Goal: Task Accomplishment & Management: Use online tool/utility

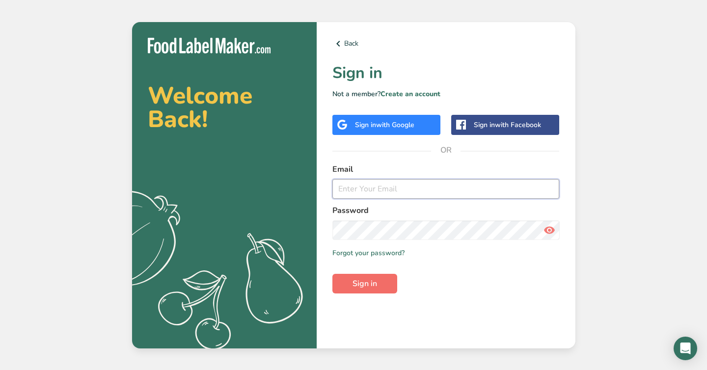
type input "[EMAIL_ADDRESS][DOMAIN_NAME]"
click at [367, 286] on span "Sign in" at bounding box center [365, 284] width 25 height 12
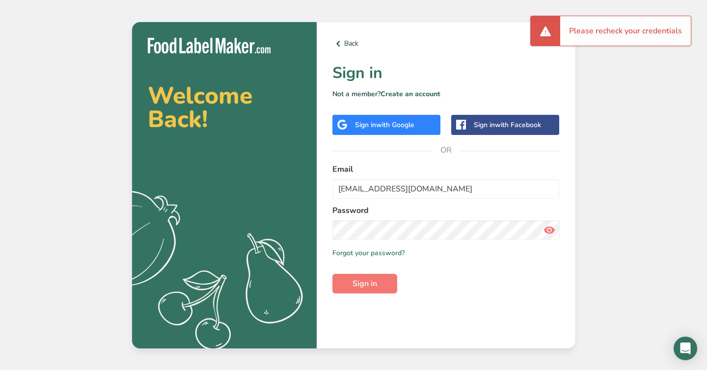
click at [547, 227] on icon at bounding box center [550, 231] width 12 height 18
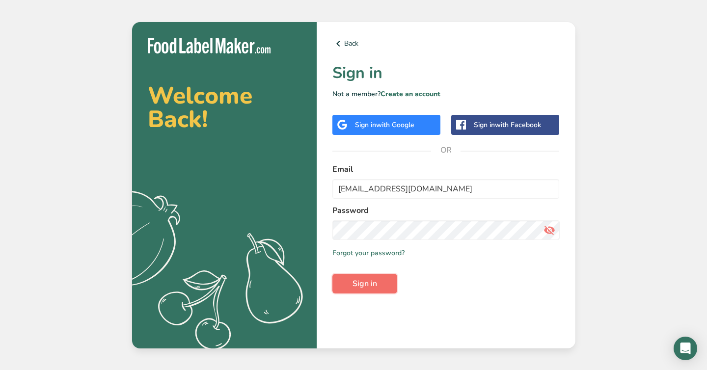
click at [351, 286] on button "Sign in" at bounding box center [365, 284] width 65 height 20
click at [247, 232] on section "Welcome Back! .a{fill:#f5f3ed;} Back Sign in Not a member? Create an account Si…" at bounding box center [354, 185] width 444 height 327
click at [333, 274] on button "Sign in" at bounding box center [365, 284] width 65 height 20
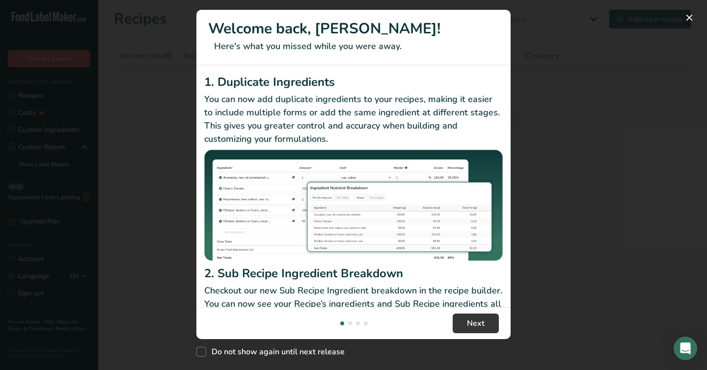
click at [541, 200] on div "New Features" at bounding box center [353, 185] width 707 height 370
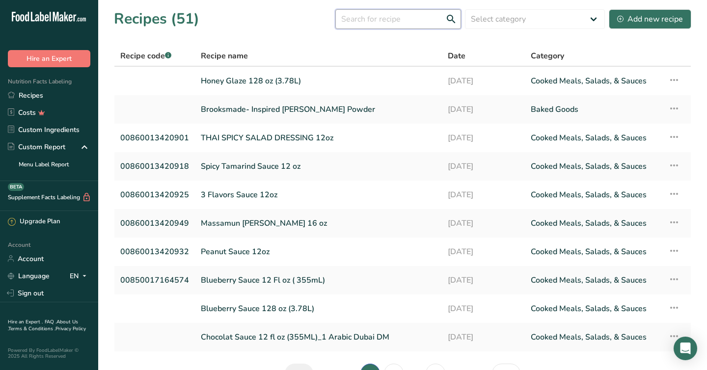
click at [402, 20] on input "text" at bounding box center [399, 19] width 126 height 20
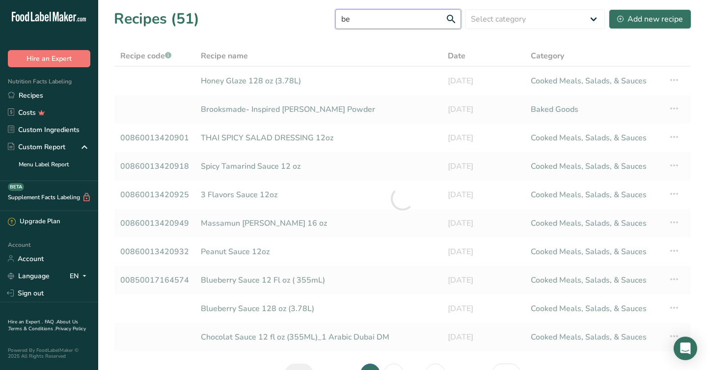
type input "b"
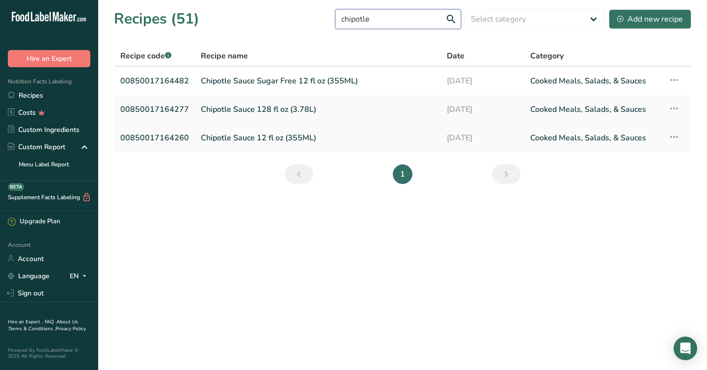
type input "chipotle"
click at [230, 139] on link "Chipotle Sauce 12 fl oz (355ML)" at bounding box center [318, 138] width 234 height 21
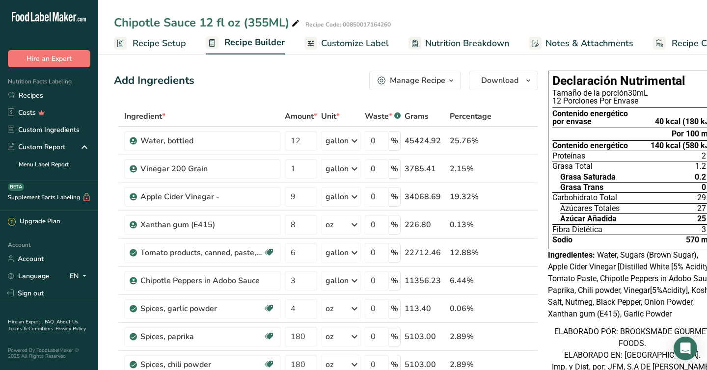
click at [448, 80] on icon "button" at bounding box center [452, 81] width 8 height 12
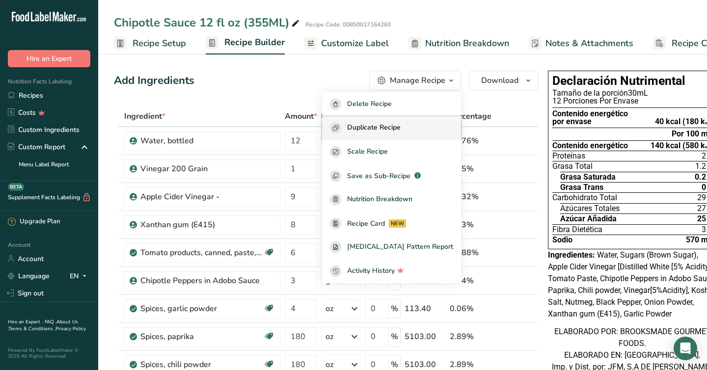
click at [380, 128] on span "Duplicate Recipe" at bounding box center [374, 127] width 54 height 11
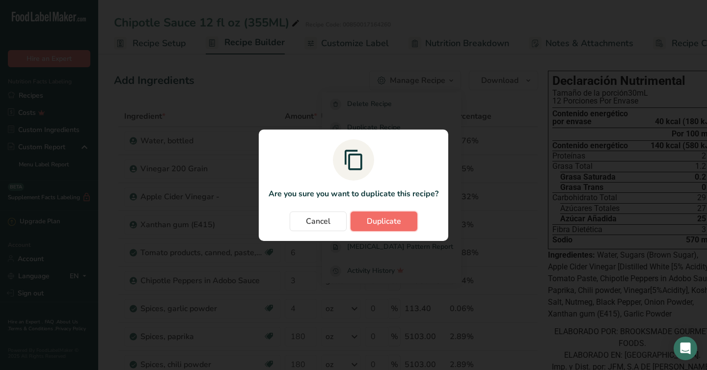
click at [376, 225] on span "Duplicate" at bounding box center [384, 222] width 34 height 12
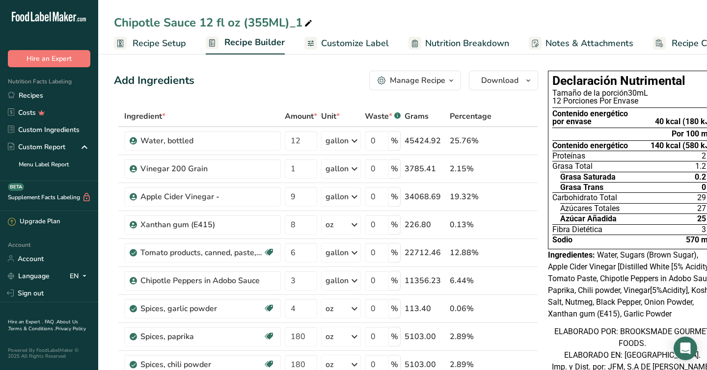
click at [166, 21] on div "Chipotle Sauce 12 fl oz (355ML)_1" at bounding box center [214, 23] width 200 height 18
click at [163, 23] on input "Chipotle Sauce 12 fl oz (355ML)_1" at bounding box center [403, 23] width 578 height 18
click at [341, 23] on input "Chipotle Maple Sauce 12 fl oz (355ML)_1" at bounding box center [403, 23] width 578 height 18
type input "Chipotle Maple Sauce 12 fl oz (355ML)"
click at [287, 72] on div "Add Ingredients Manage Recipe Delete Recipe Duplicate Recipe Scale Recipe Save …" at bounding box center [326, 81] width 424 height 20
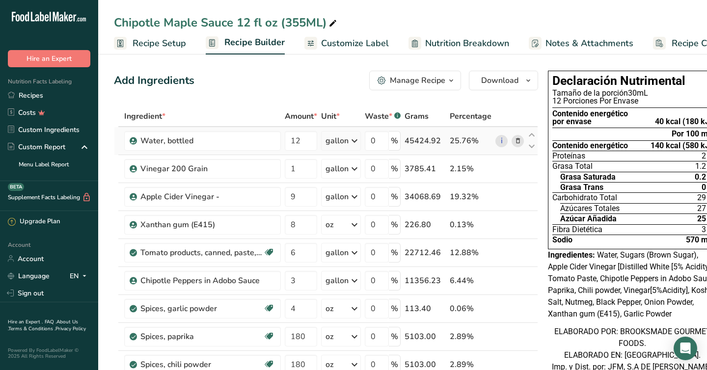
scroll to position [0, 11]
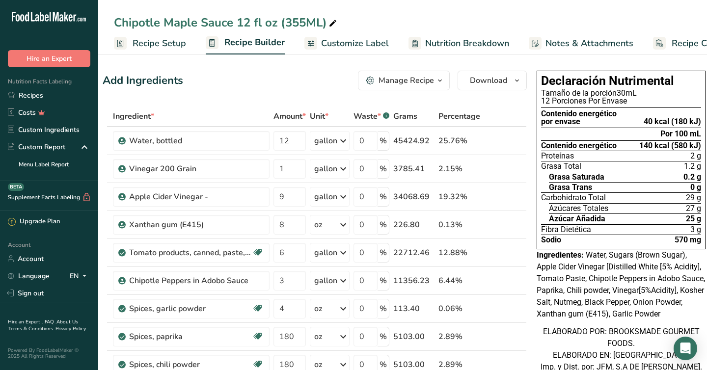
click at [335, 46] on span "Customize Label" at bounding box center [355, 43] width 68 height 13
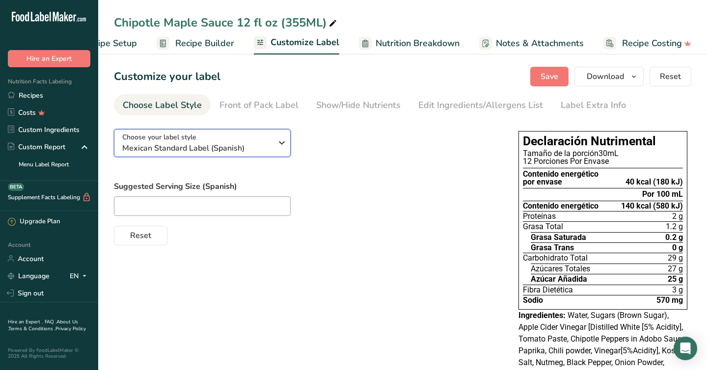
click at [279, 146] on icon "button" at bounding box center [282, 143] width 12 height 18
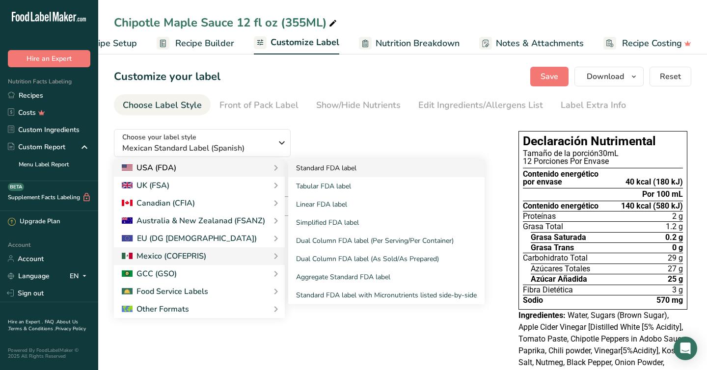
click at [321, 168] on link "Standard FDA label" at bounding box center [386, 168] width 197 height 18
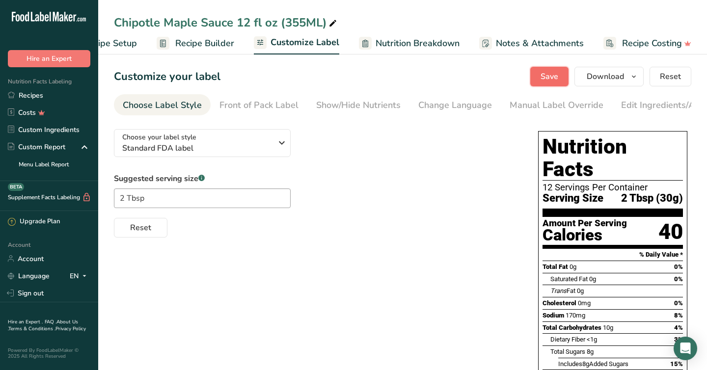
click at [542, 70] on button "Save" at bounding box center [550, 77] width 38 height 20
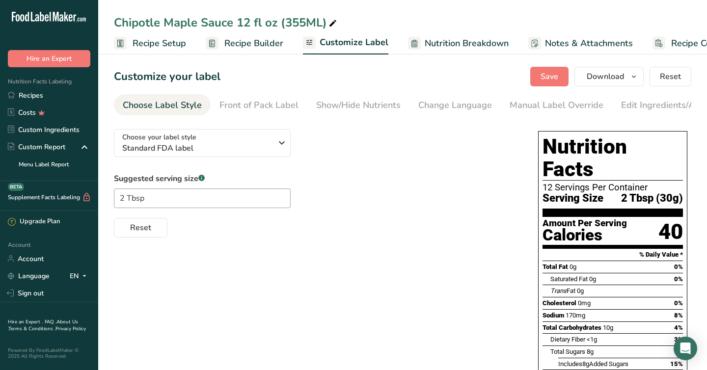
click at [257, 44] on span "Recipe Builder" at bounding box center [254, 43] width 59 height 13
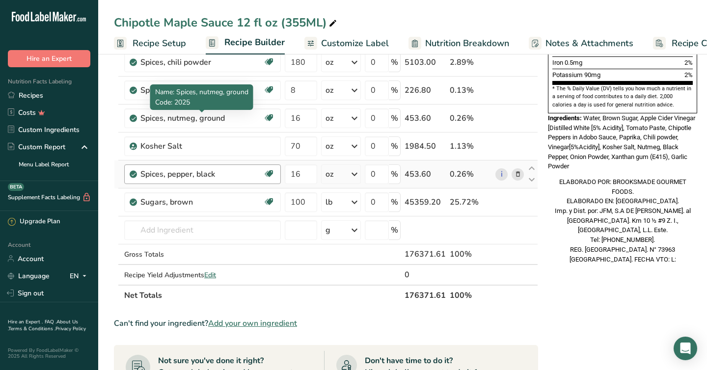
scroll to position [304, 0]
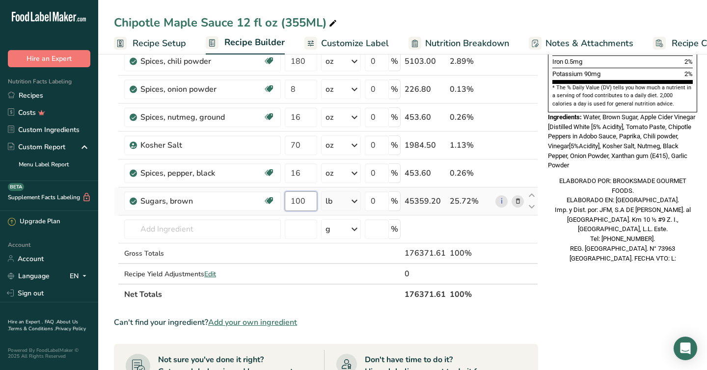
drag, startPoint x: 309, startPoint y: 199, endPoint x: 285, endPoint y: 200, distance: 24.1
click at [285, 200] on input "100" at bounding box center [301, 202] width 32 height 20
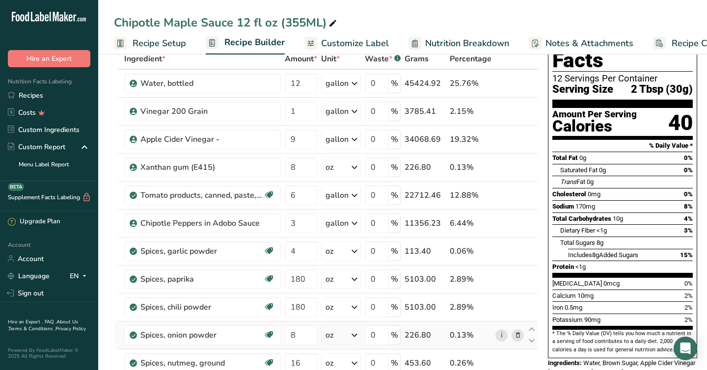
scroll to position [0, 0]
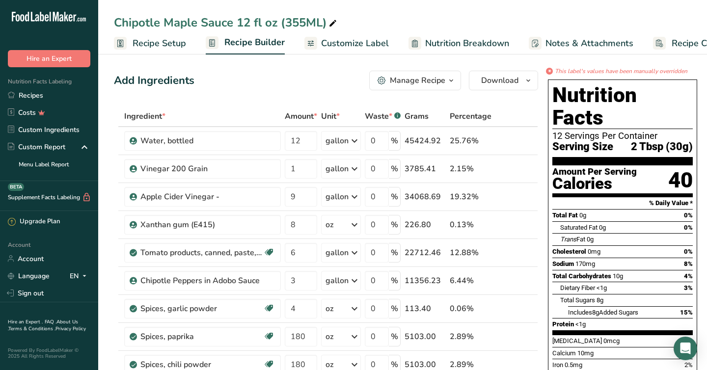
click at [352, 47] on span "Customize Label" at bounding box center [355, 43] width 68 height 13
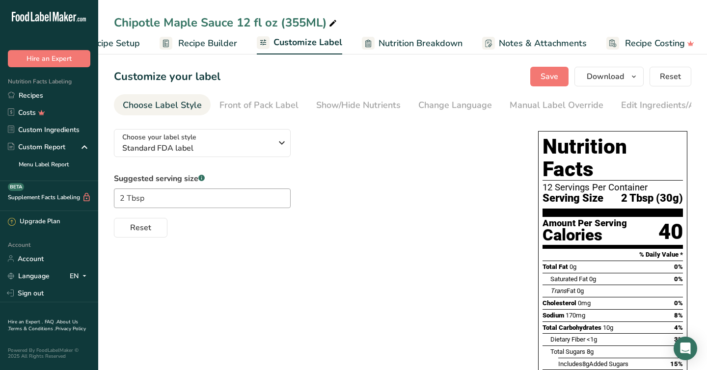
scroll to position [0, 49]
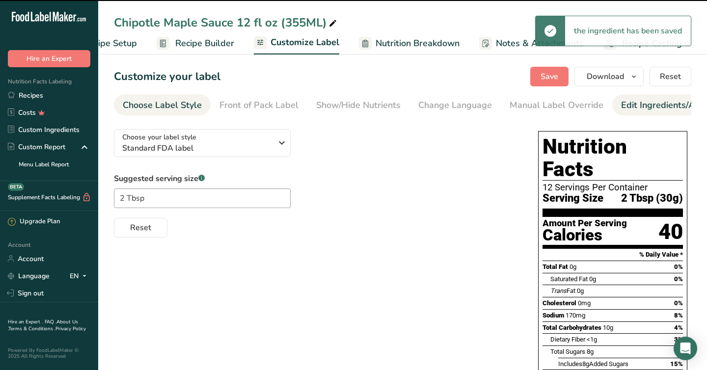
click at [637, 109] on div "Edit Ingredients/Allergens List" at bounding box center [683, 105] width 125 height 13
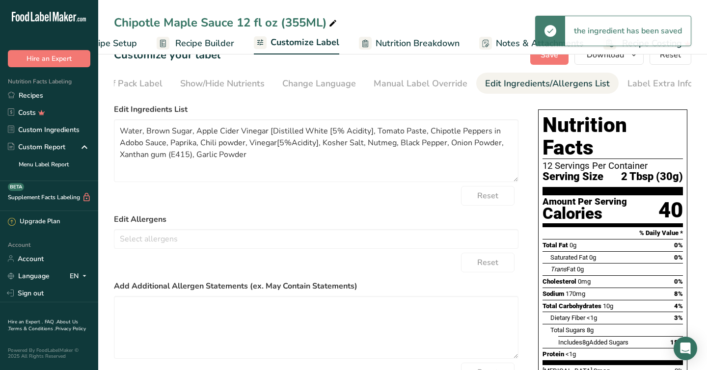
scroll to position [0, 0]
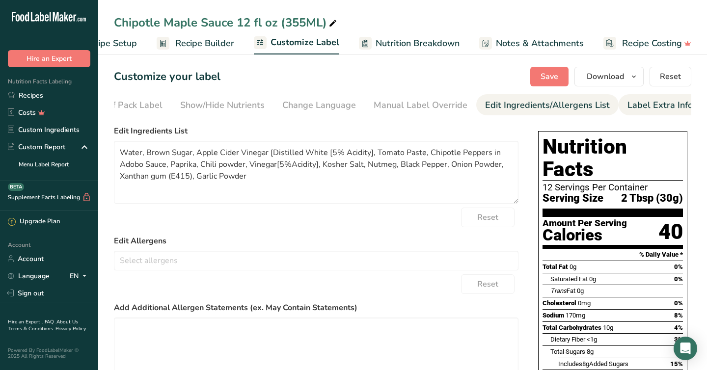
click at [635, 112] on div "Label Extra Info" at bounding box center [660, 105] width 65 height 13
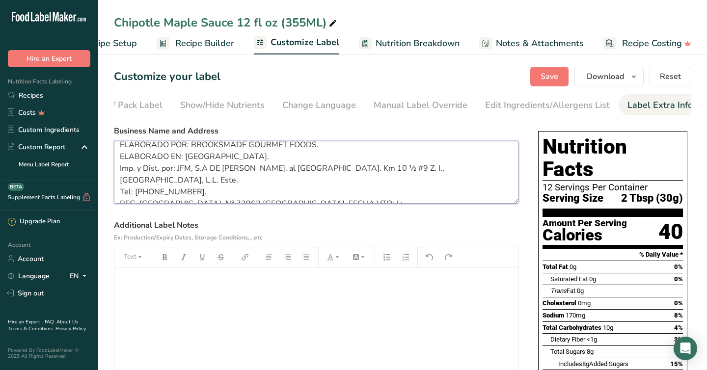
scroll to position [8, 0]
drag, startPoint x: 118, startPoint y: 153, endPoint x: 312, endPoint y: 225, distance: 206.3
click at [312, 225] on section "Business Name and Address ELABORADO POR: BROOKSMADE GOURMET FOODS. ELABORADO EN…" at bounding box center [316, 269] width 405 height 289
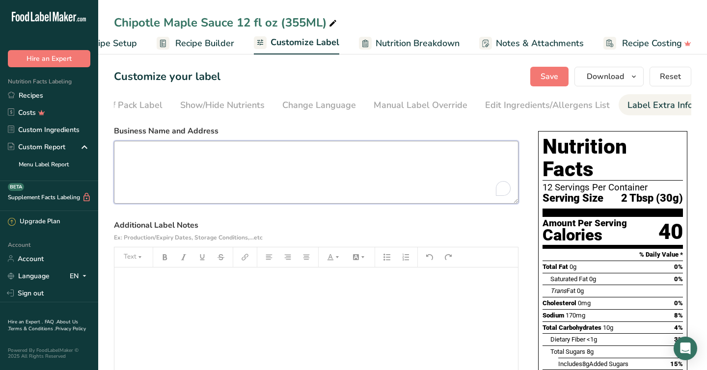
scroll to position [0, 0]
click at [215, 155] on textarea "Brooksmade Gourmet Foodfs, Inc [STREET_ADDRESS][PERSON_NAME]" at bounding box center [316, 172] width 405 height 63
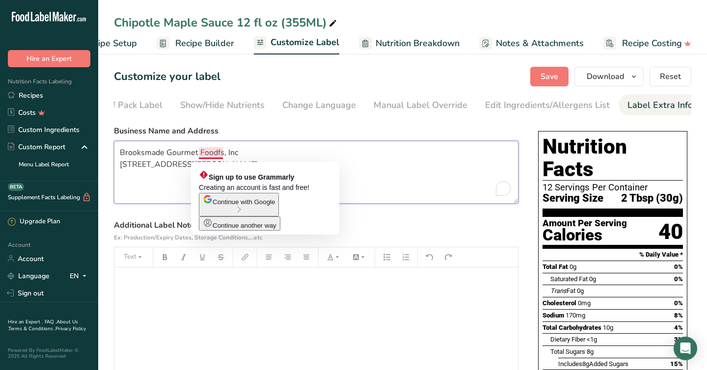
click at [249, 148] on textarea "Brooksmade Gourmet Foodfs, Inc [STREET_ADDRESS][PERSON_NAME]" at bounding box center [316, 172] width 405 height 63
click at [216, 158] on textarea "Brooksmade Gourmet Foodfs, Inc [STREET_ADDRESS][PERSON_NAME]" at bounding box center [316, 172] width 405 height 63
click at [220, 157] on textarea "Brooksmade Gourmet Foodfs, Inc [STREET_ADDRESS][PERSON_NAME]" at bounding box center [316, 172] width 405 height 63
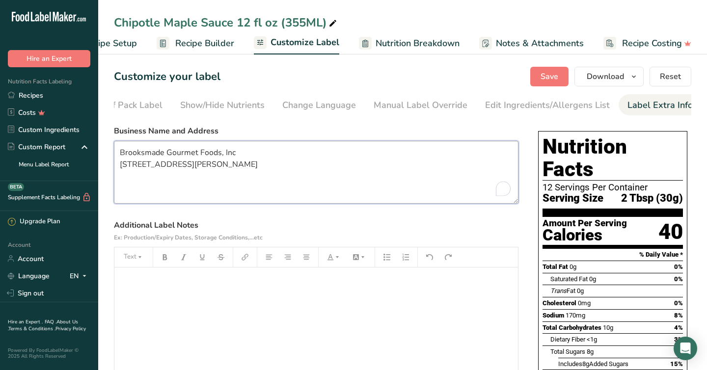
click at [255, 151] on textarea "Brooksmade Gourmet Foods, Inc [STREET_ADDRESS][PERSON_NAME]" at bounding box center [316, 172] width 405 height 63
click at [227, 197] on textarea "Brooksmade Gourmet Foods, Inc [STREET_ADDRESS][PERSON_NAME]" at bounding box center [316, 172] width 405 height 63
click at [159, 196] on textarea "Brooksmade Gourmet Foods, Inc [STREET_ADDRESS][PERSON_NAME]" at bounding box center [316, 172] width 405 height 63
type textarea "Brooksmade Gourmet Foods, Inc [STREET_ADDRESS][PERSON_NAME]"
click at [539, 70] on button "Save" at bounding box center [550, 77] width 38 height 20
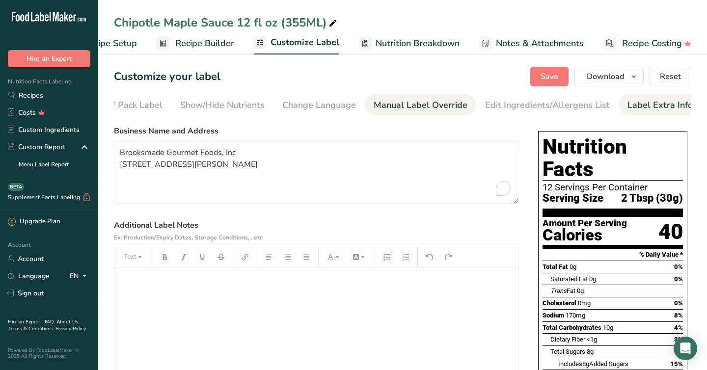
click at [404, 109] on div "Manual Label Override" at bounding box center [421, 105] width 94 height 13
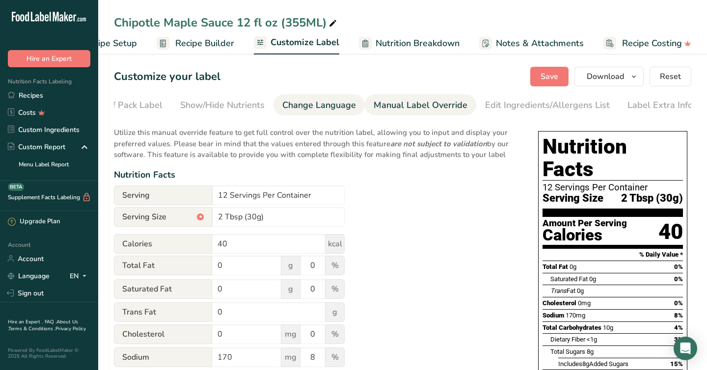
click at [293, 105] on div "Change Language" at bounding box center [319, 105] width 74 height 13
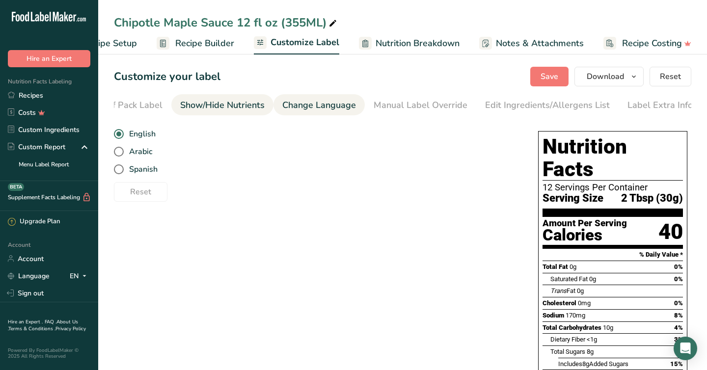
click at [217, 106] on div "Show/Hide Nutrients" at bounding box center [222, 105] width 85 height 13
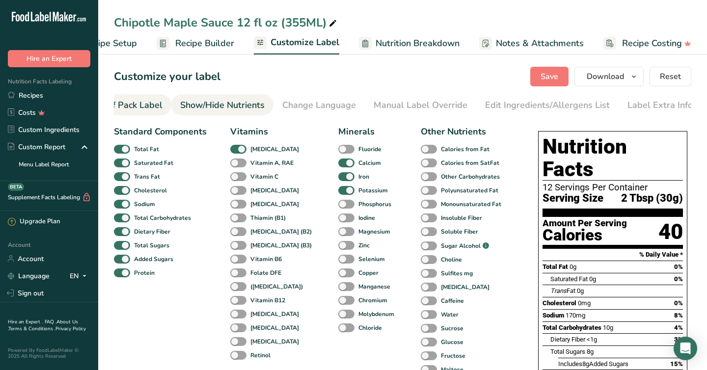
click at [133, 104] on div "Front of Pack Label" at bounding box center [123, 105] width 79 height 13
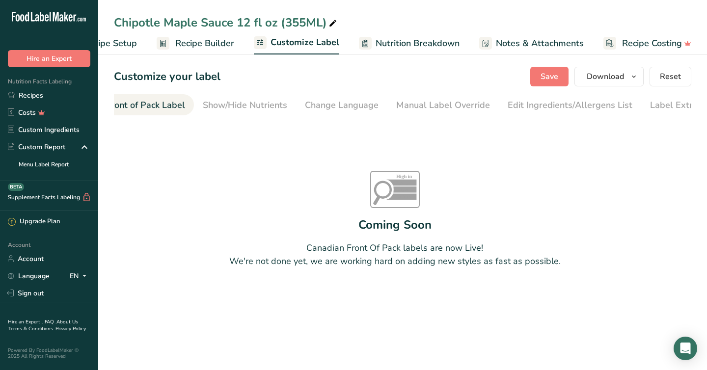
scroll to position [0, 95]
click at [298, 39] on span "Customize Label" at bounding box center [305, 42] width 69 height 13
click at [211, 48] on span "Recipe Builder" at bounding box center [204, 43] width 59 height 13
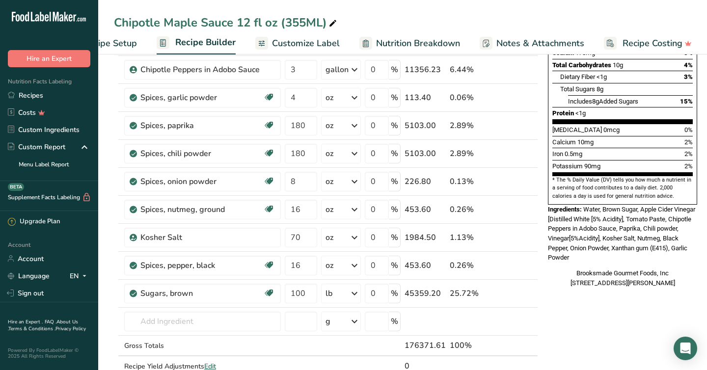
scroll to position [211, 0]
click at [182, 316] on input "text" at bounding box center [202, 322] width 157 height 20
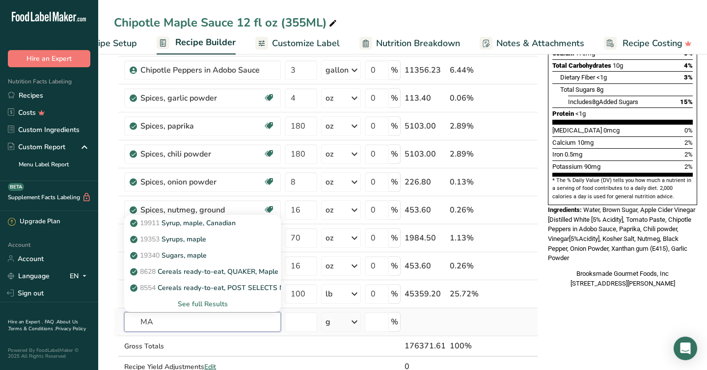
type input "M"
type input "m"
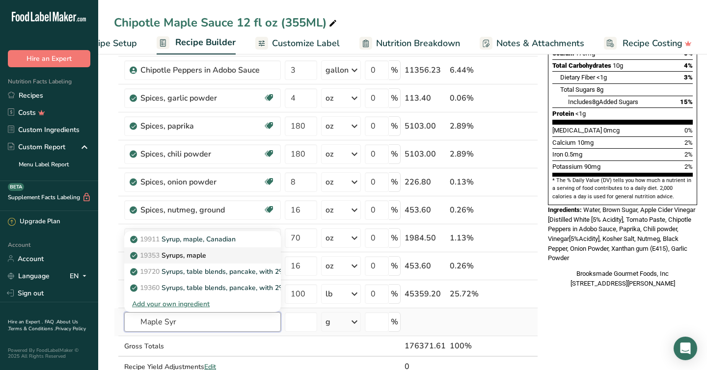
type input "Maple Syr"
click at [175, 256] on p "19353 Syrups, maple" at bounding box center [169, 256] width 74 height 10
type input "Syrups, maple"
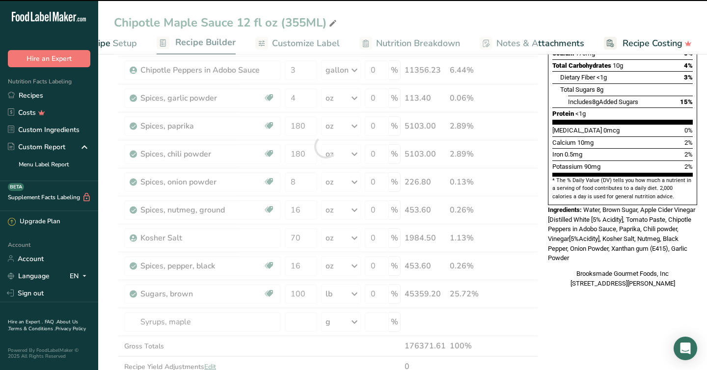
type input "0"
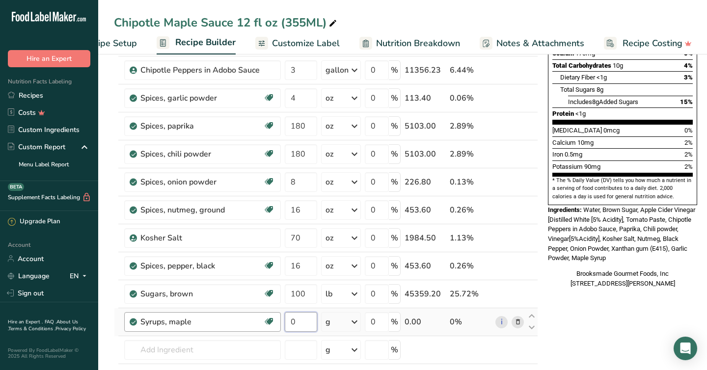
drag, startPoint x: 299, startPoint y: 325, endPoint x: 260, endPoint y: 325, distance: 39.3
click at [260, 325] on tr "Syrups, maple Dairy free Gluten free Vegan Vegetarian Soy free 0 g Portions 1 t…" at bounding box center [326, 323] width 424 height 28
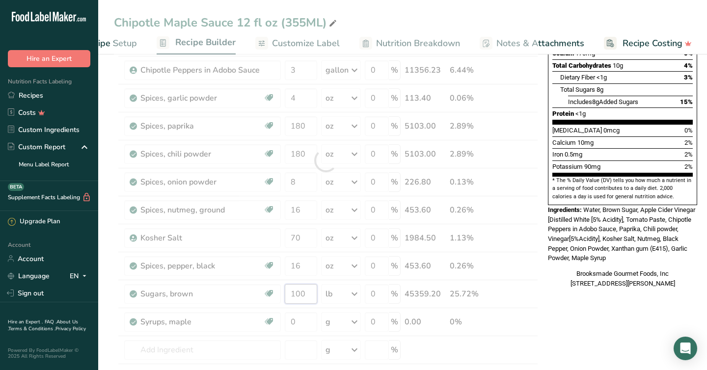
drag, startPoint x: 307, startPoint y: 293, endPoint x: 272, endPoint y: 293, distance: 34.9
click at [272, 293] on div "Ingredient * Amount * Unit * Waste * .a-a{fill:#347362;}.b-a{fill:#fff;} Grams …" at bounding box center [326, 160] width 424 height 531
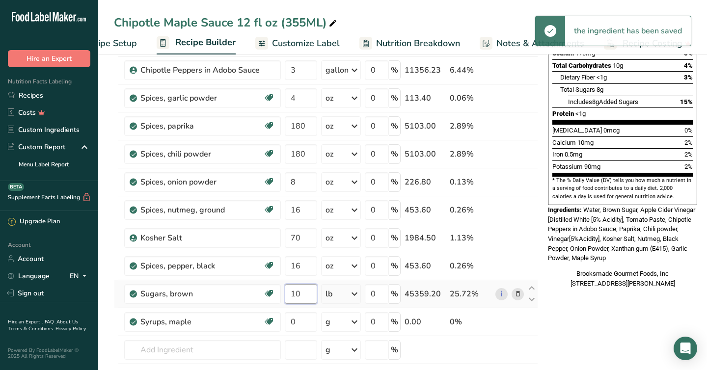
type input "1"
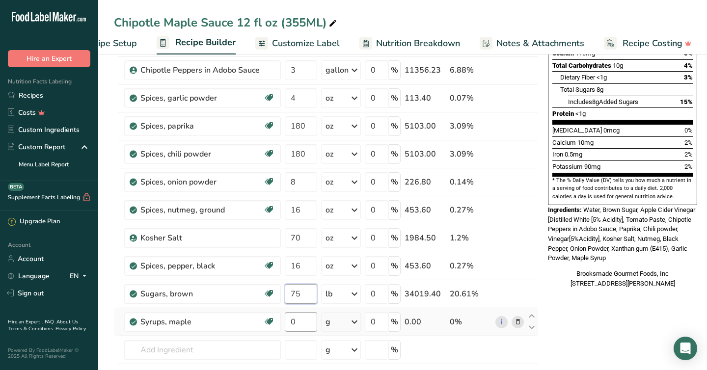
type input "75"
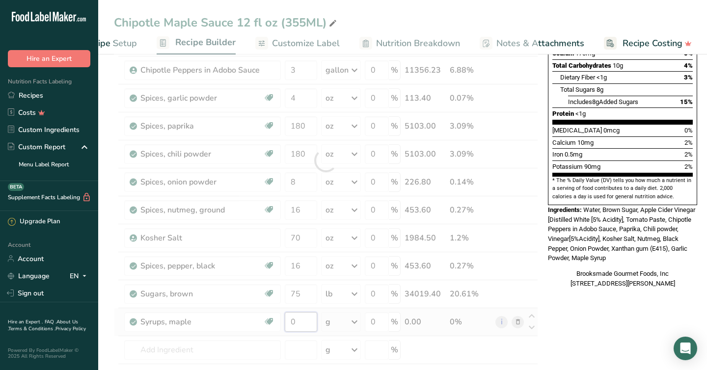
click at [307, 322] on div "Ingredient * Amount * Unit * Waste * .a-a{fill:#347362;}.b-a{fill:#fff;} Grams …" at bounding box center [326, 160] width 424 height 531
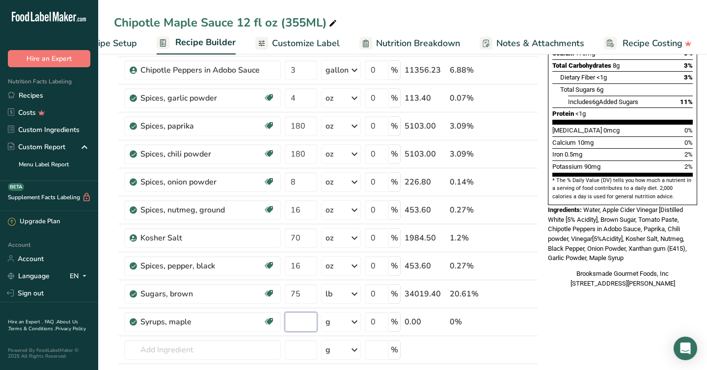
type input "7"
type input "8"
click at [353, 320] on div "Ingredient * Amount * Unit * Waste * .a-a{fill:#347362;}.b-a{fill:#fff;} Grams …" at bounding box center [326, 160] width 424 height 531
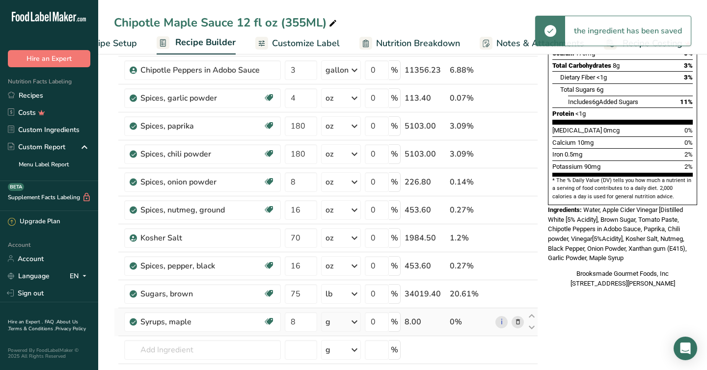
click at [353, 320] on icon at bounding box center [355, 322] width 12 height 18
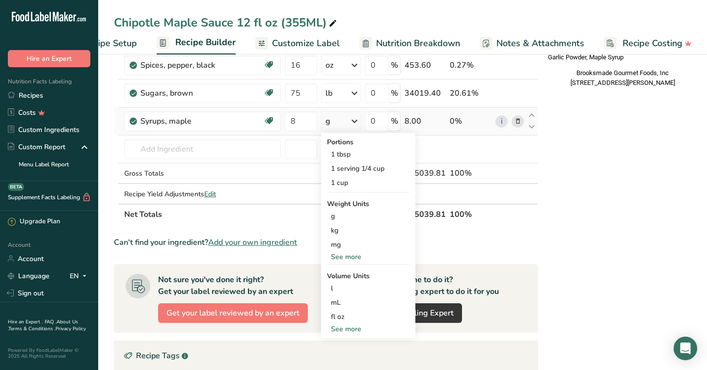
scroll to position [407, 0]
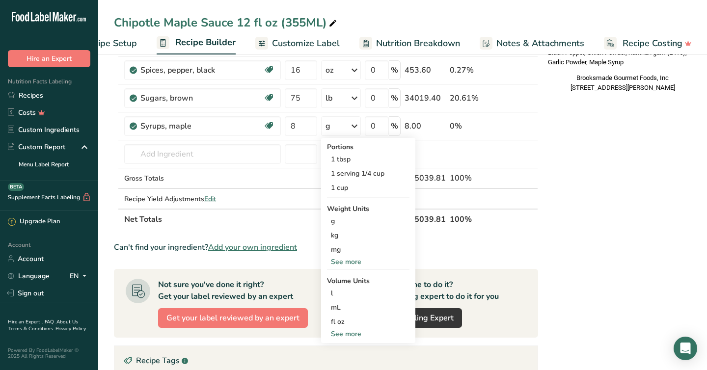
click at [446, 254] on section "Ingredient * Amount * Unit * Waste * .a-a{fill:#347362;}.b-a{fill:#fff;} Grams …" at bounding box center [326, 126] width 424 height 854
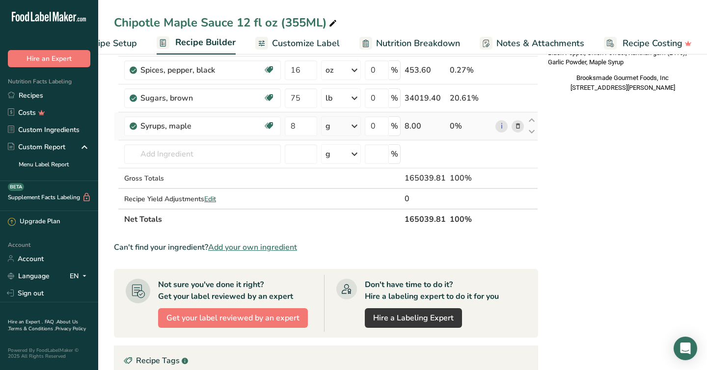
click at [351, 128] on icon at bounding box center [355, 126] width 12 height 18
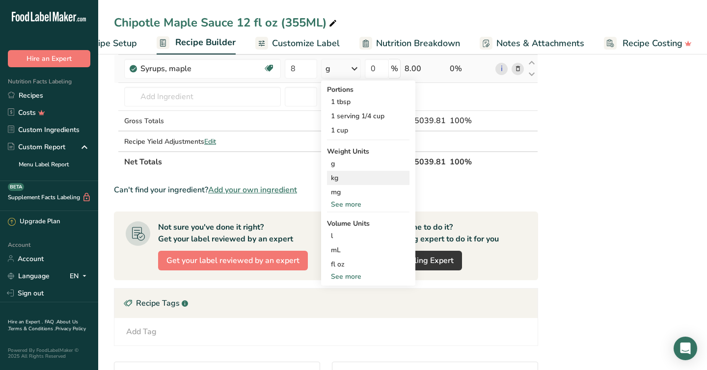
scroll to position [461, 0]
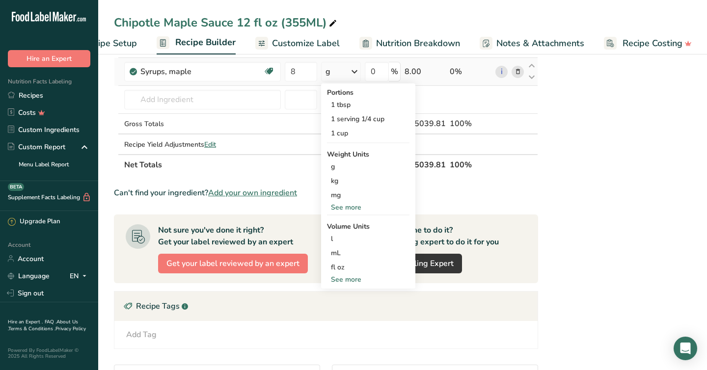
click at [334, 73] on div "g" at bounding box center [341, 72] width 40 height 20
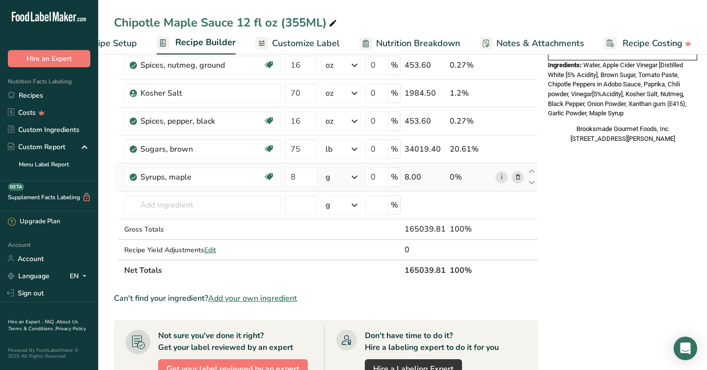
scroll to position [347, 0]
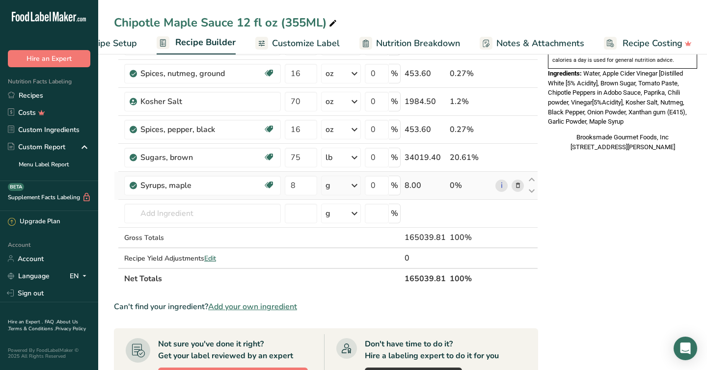
click at [331, 189] on div "g" at bounding box center [341, 186] width 40 height 20
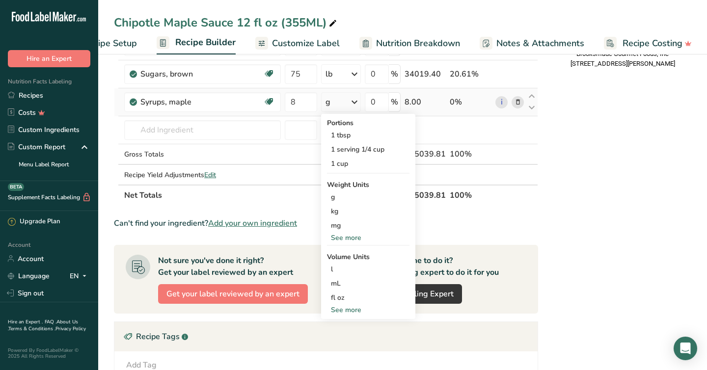
scroll to position [431, 0]
click at [342, 237] on div "See more" at bounding box center [368, 237] width 83 height 10
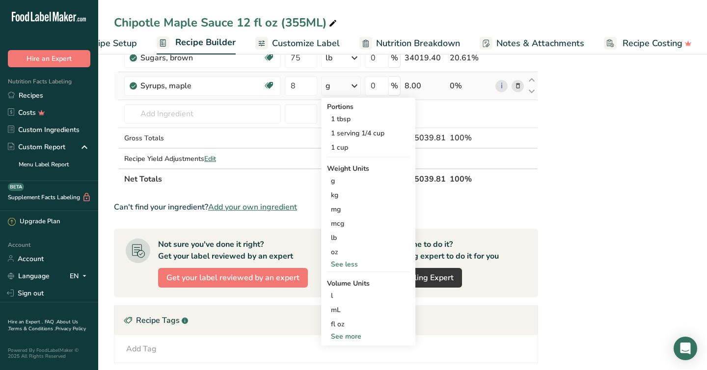
scroll to position [449, 0]
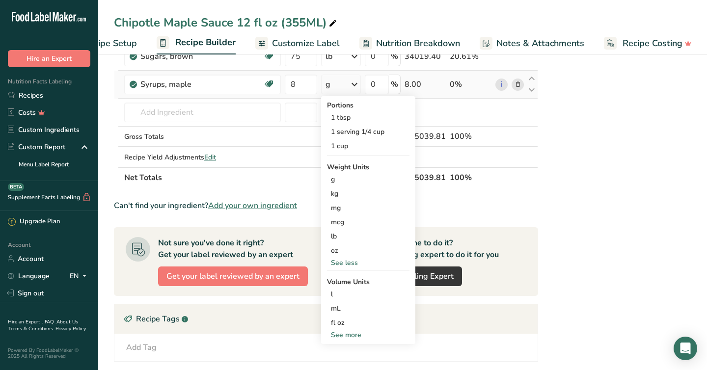
click at [340, 267] on div "See less" at bounding box center [368, 263] width 83 height 10
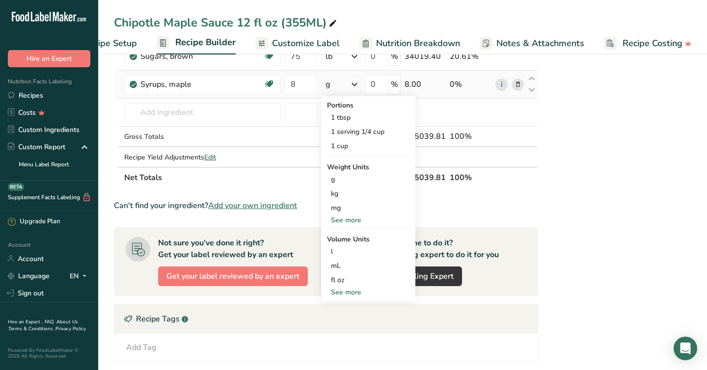
click at [341, 293] on div "See more" at bounding box center [368, 292] width 83 height 10
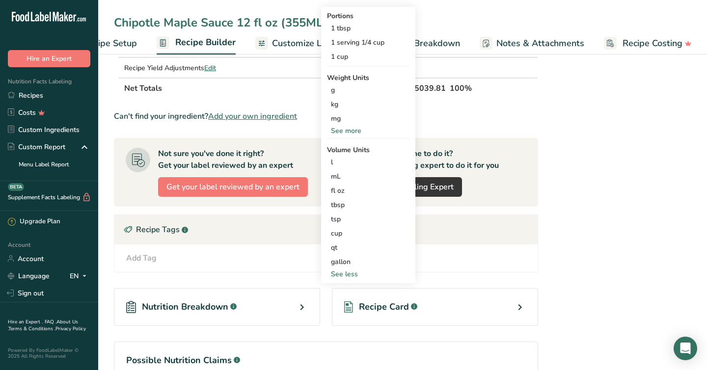
scroll to position [539, 0]
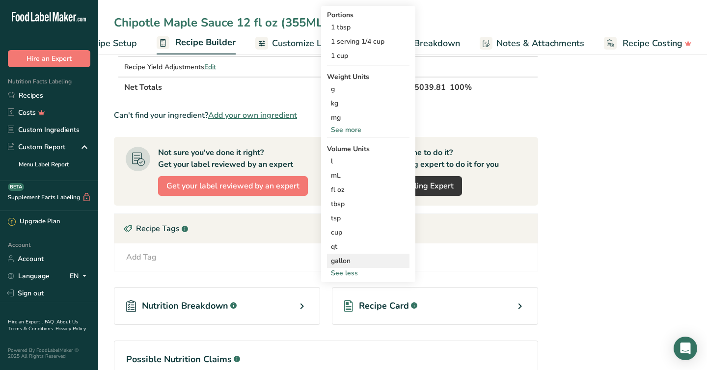
click at [340, 261] on div "gallon" at bounding box center [368, 261] width 75 height 10
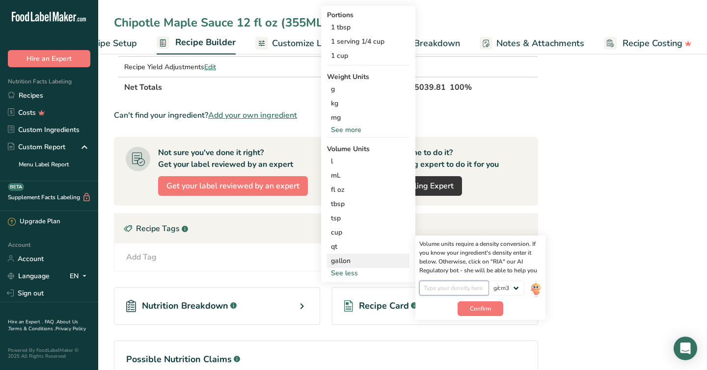
click at [433, 289] on input "number" at bounding box center [455, 288] width 70 height 15
type input "11.6"
click at [473, 311] on span "Confirm" at bounding box center [480, 309] width 21 height 9
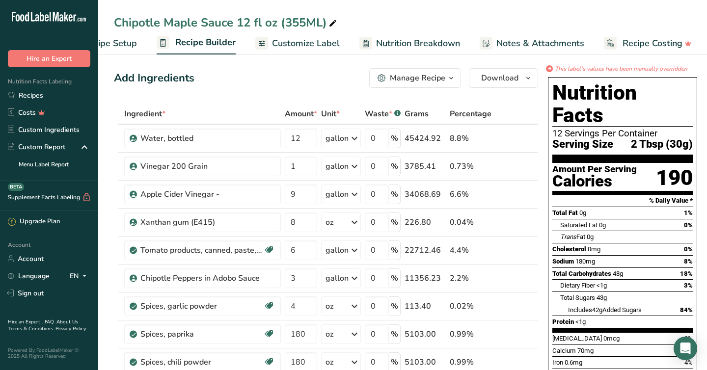
scroll to position [0, 0]
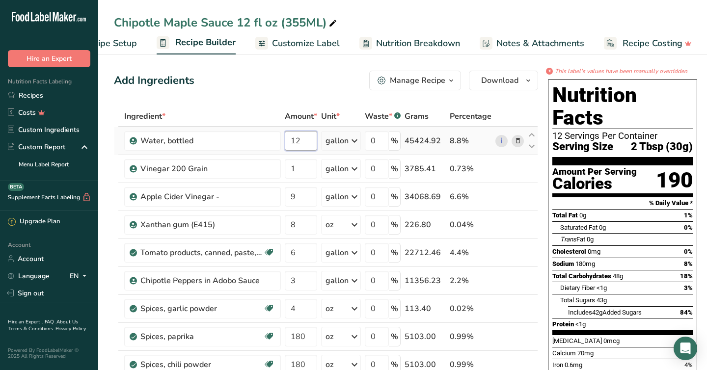
click at [305, 141] on input "12" at bounding box center [301, 141] width 32 height 20
type input "10.5"
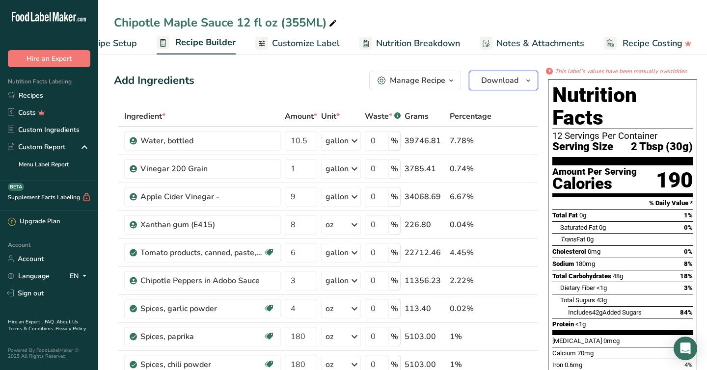
click at [489, 80] on span "Download" at bounding box center [499, 81] width 37 height 12
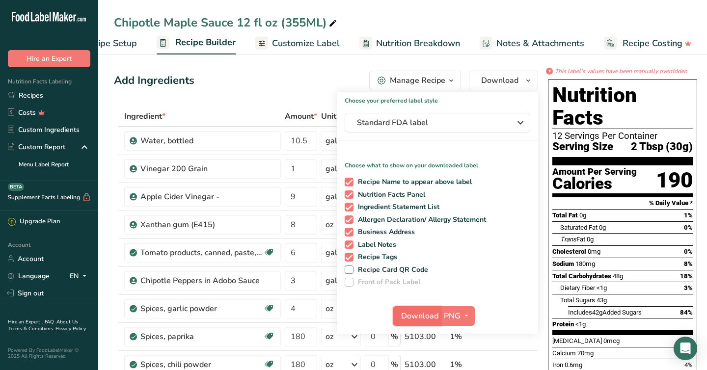
click at [421, 310] on button "Download" at bounding box center [417, 317] width 48 height 20
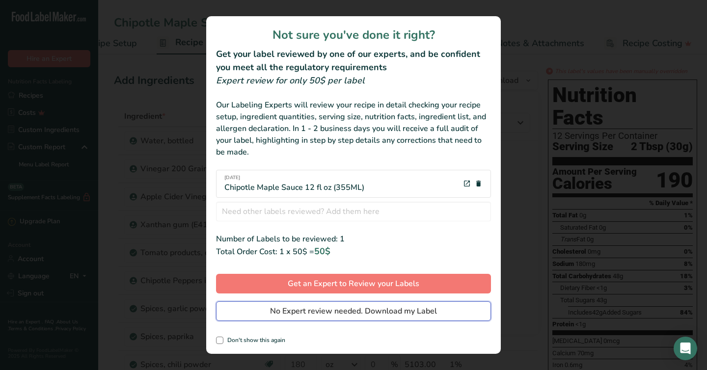
click at [336, 313] on span "No Expert review needed. Download my Label" at bounding box center [353, 312] width 167 height 12
